Goal: Find specific page/section: Locate a particular part of the current website

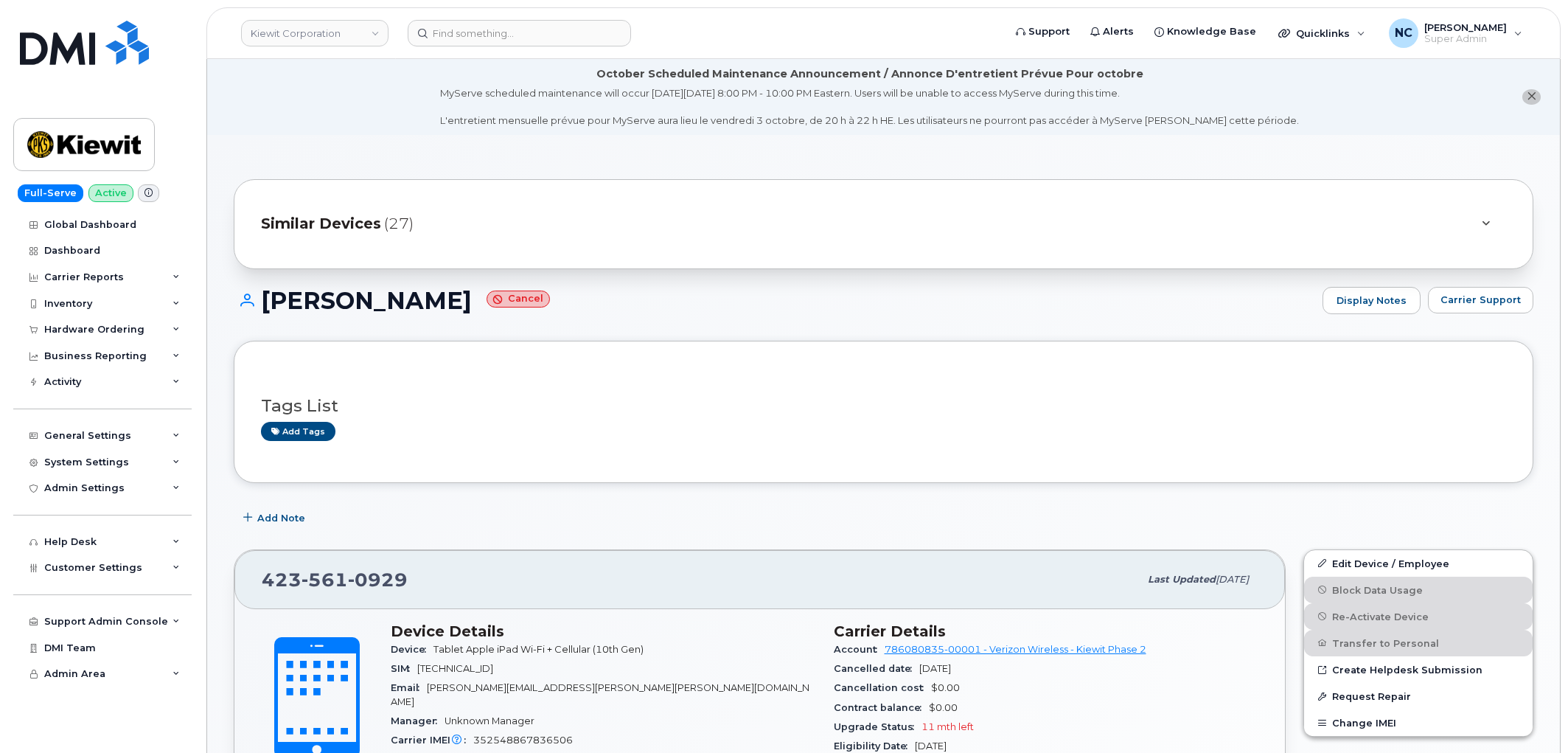
scroll to position [327, 0]
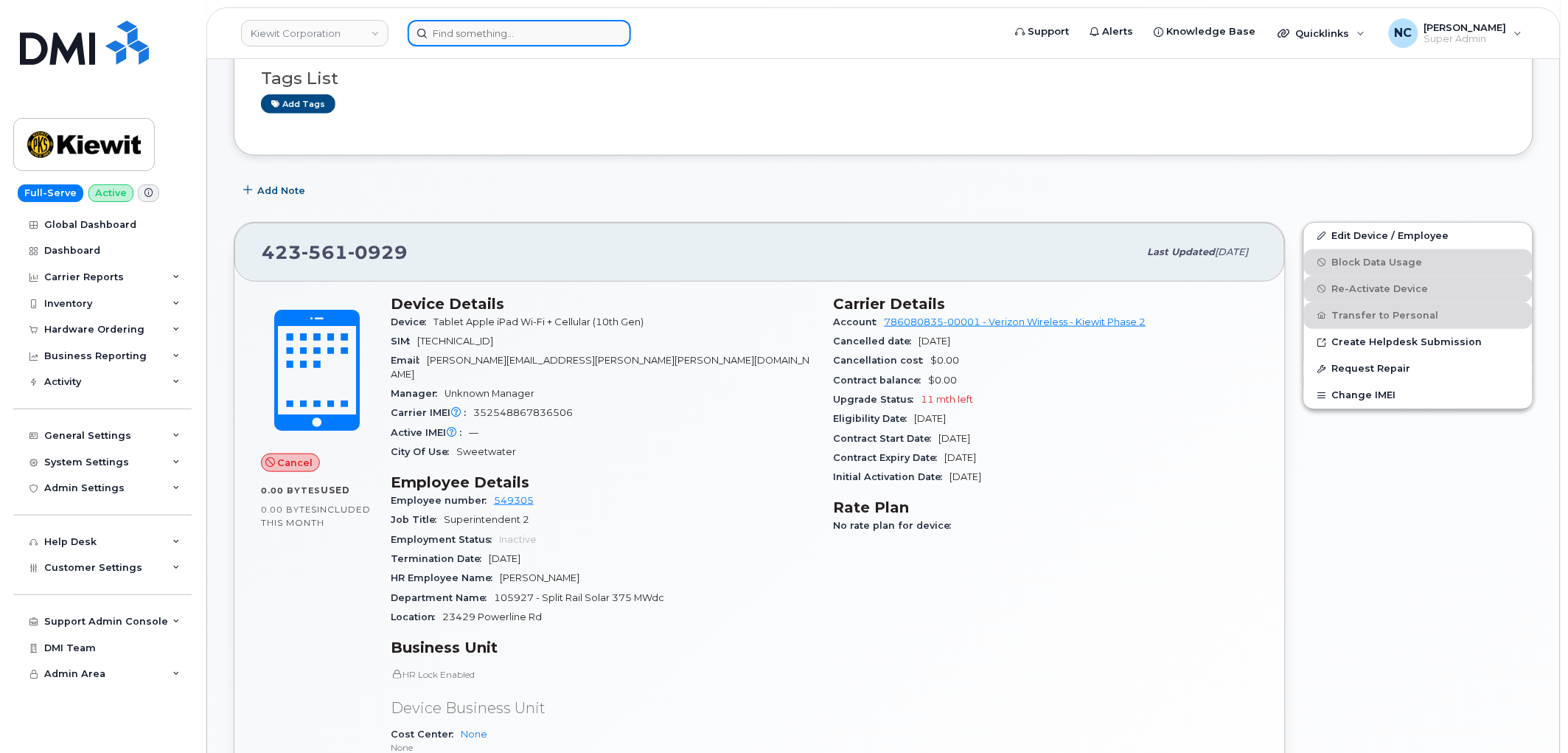
click at [535, 34] on input at bounding box center [520, 33] width 223 height 27
paste input "Fernando Garcia-Zapata"
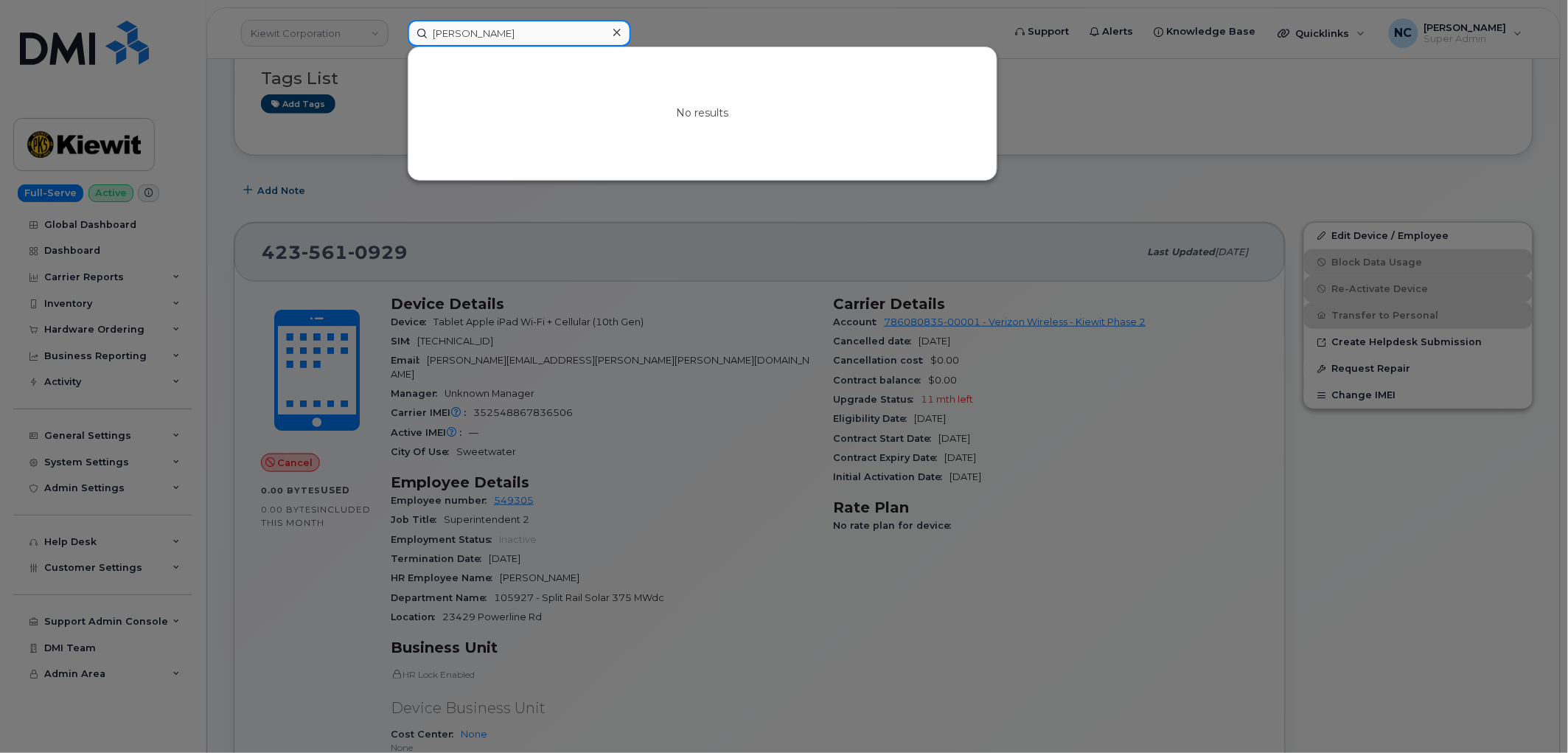
click at [396, 42] on div "Fernando Garcia-Zapata No results" at bounding box center [701, 33] width 610 height 27
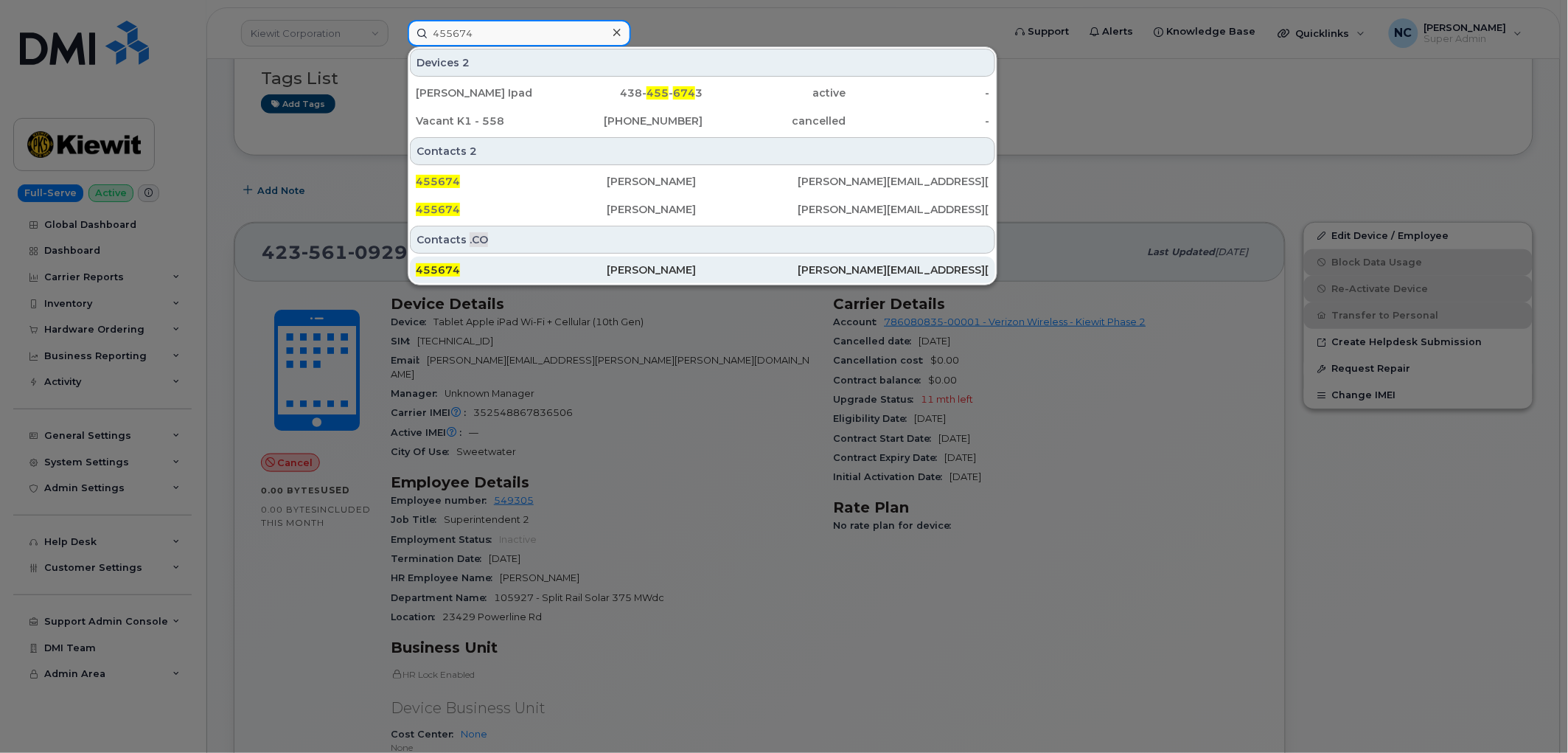
type input "455674"
click at [624, 259] on div "Fernando Garcia Zapata" at bounding box center [701, 270] width 191 height 27
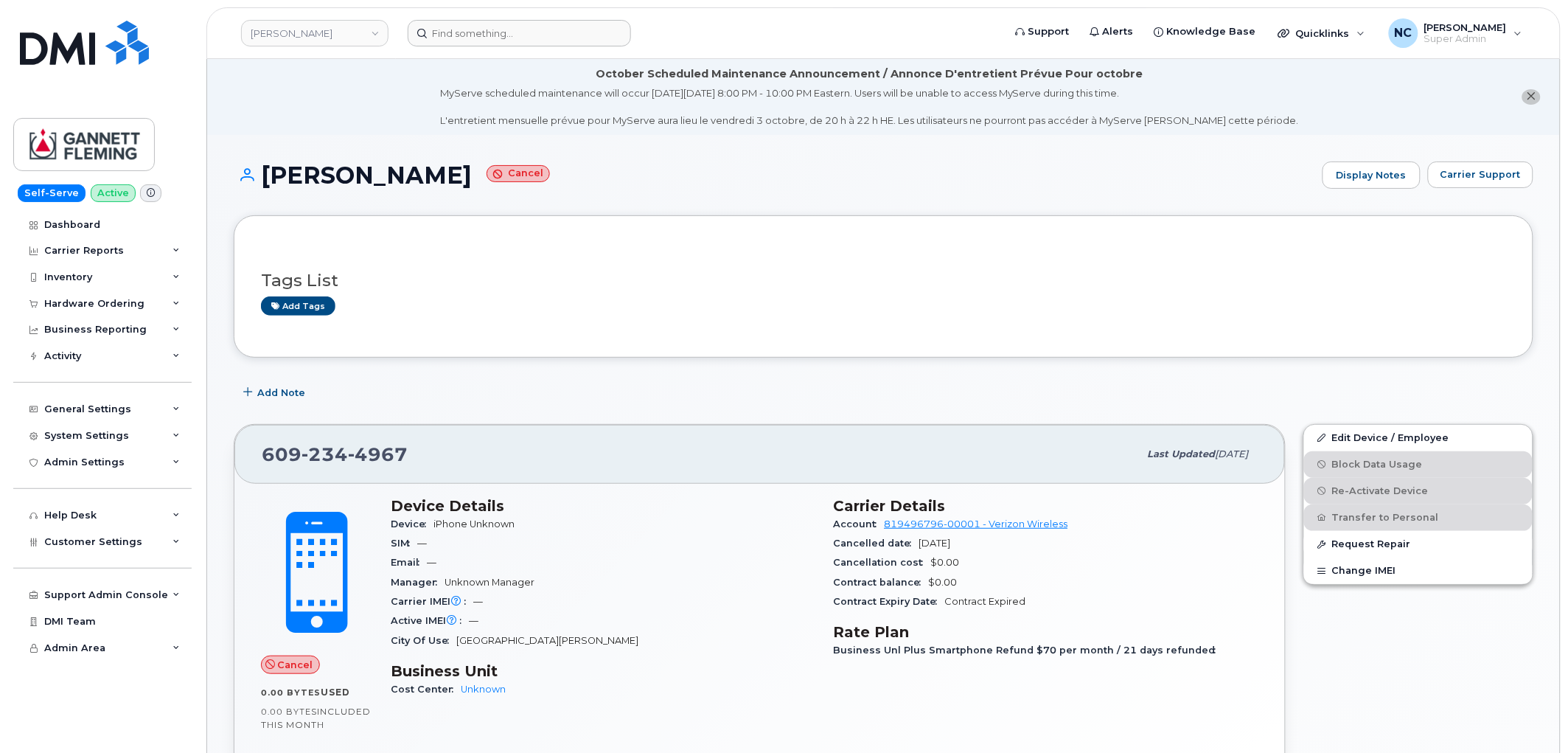
drag, startPoint x: 555, startPoint y: 53, endPoint x: 553, endPoint y: 24, distance: 29.1
click at [555, 46] on header "Gannett [PERSON_NAME] Support Alerts Knowledge Base Quicklinks Suspend / Cancel…" at bounding box center [883, 33] width 1354 height 51
click at [550, 17] on header "Gannett [PERSON_NAME] Support Alerts Knowledge Base Quicklinks Suspend / Cancel…" at bounding box center [883, 33] width 1354 height 51
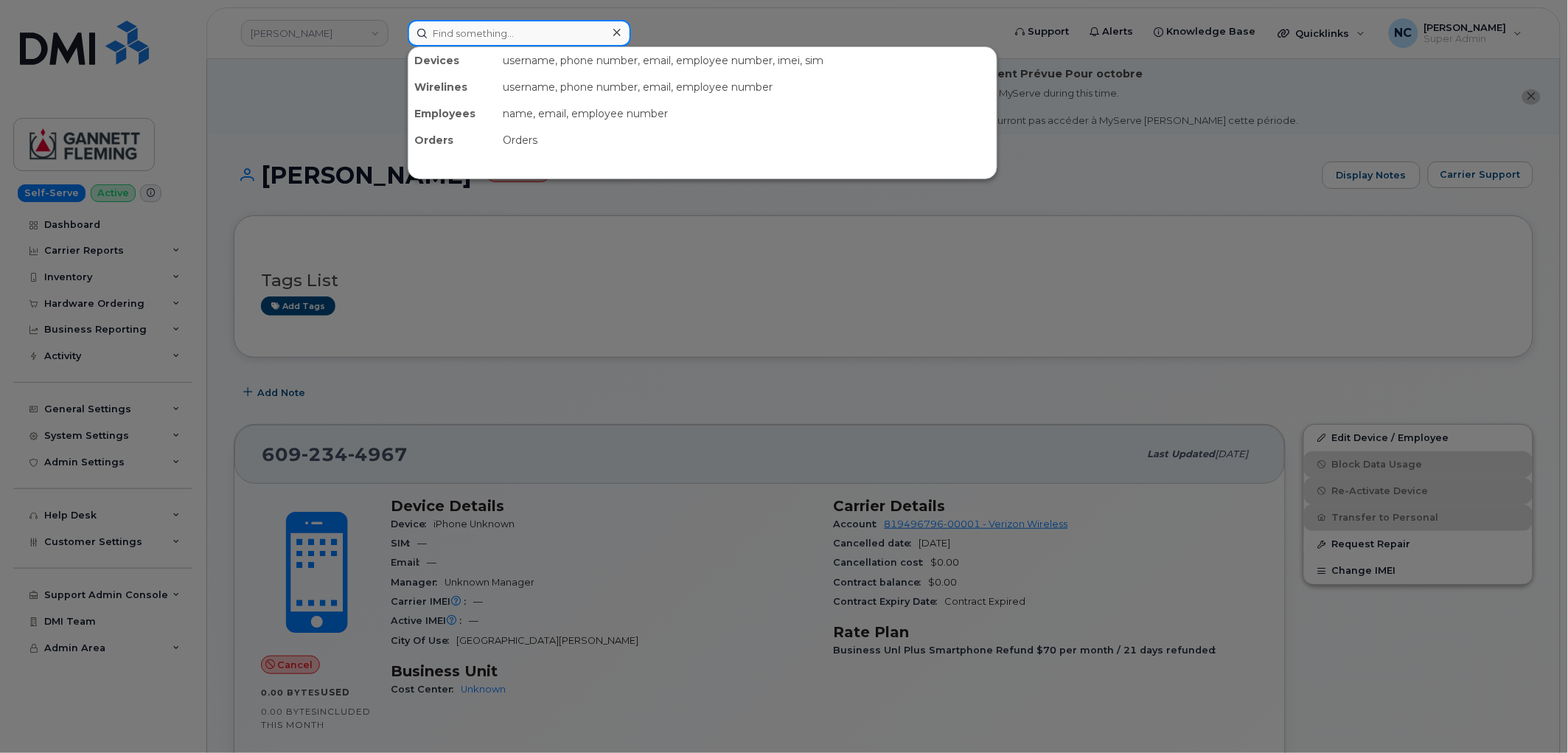
click at [550, 26] on input at bounding box center [520, 33] width 223 height 27
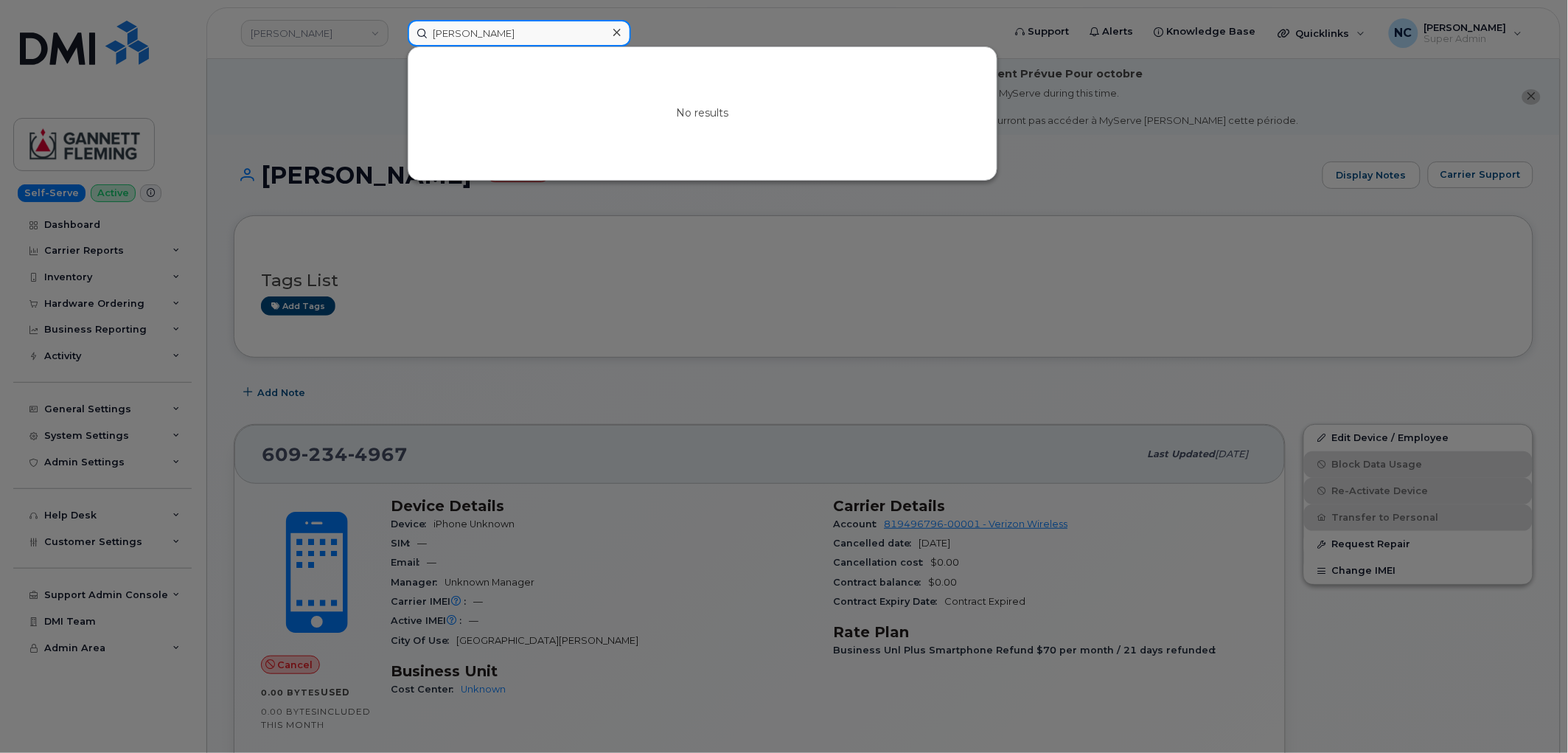
drag, startPoint x: 527, startPoint y: 28, endPoint x: 357, endPoint y: 40, distance: 170.4
click at [396, 40] on div "[PERSON_NAME] No results" at bounding box center [701, 33] width 610 height 27
drag, startPoint x: 471, startPoint y: 13, endPoint x: 457, endPoint y: 28, distance: 20.5
click at [457, 25] on input "[PERSON_NAME]" at bounding box center [520, 33] width 223 height 27
drag, startPoint x: 527, startPoint y: 26, endPoint x: 422, endPoint y: 46, distance: 106.9
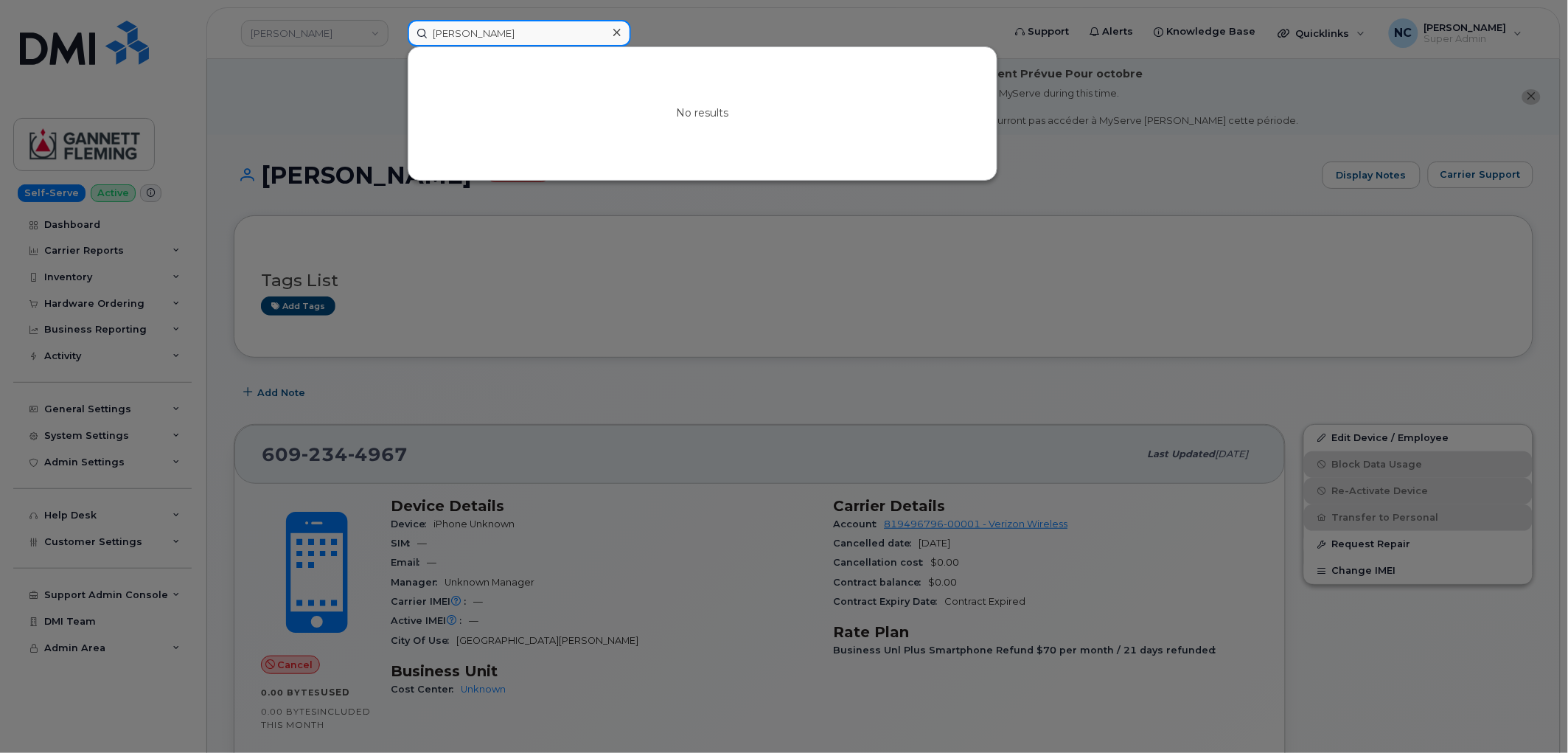
click at [422, 46] on div "[PERSON_NAME] No results" at bounding box center [701, 33] width 586 height 27
click at [544, 5] on div at bounding box center [784, 376] width 1568 height 753
drag, startPoint x: 544, startPoint y: 27, endPoint x: 269, endPoint y: 13, distance: 275.4
click at [396, 20] on div "[PERSON_NAME] No results" at bounding box center [701, 33] width 610 height 27
paste input "351036274298420"
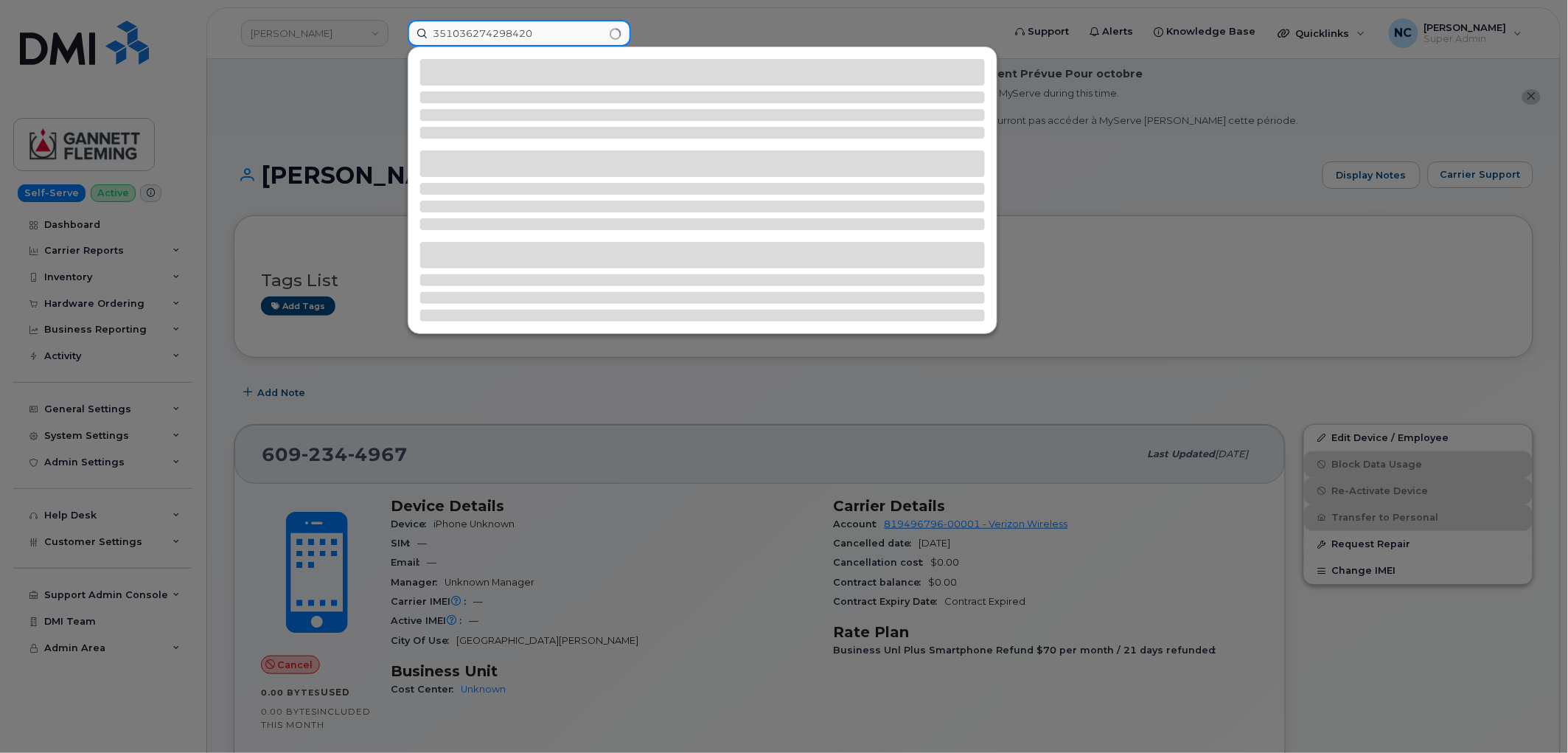
type input "351036274298420"
